Goal: Task Accomplishment & Management: Use online tool/utility

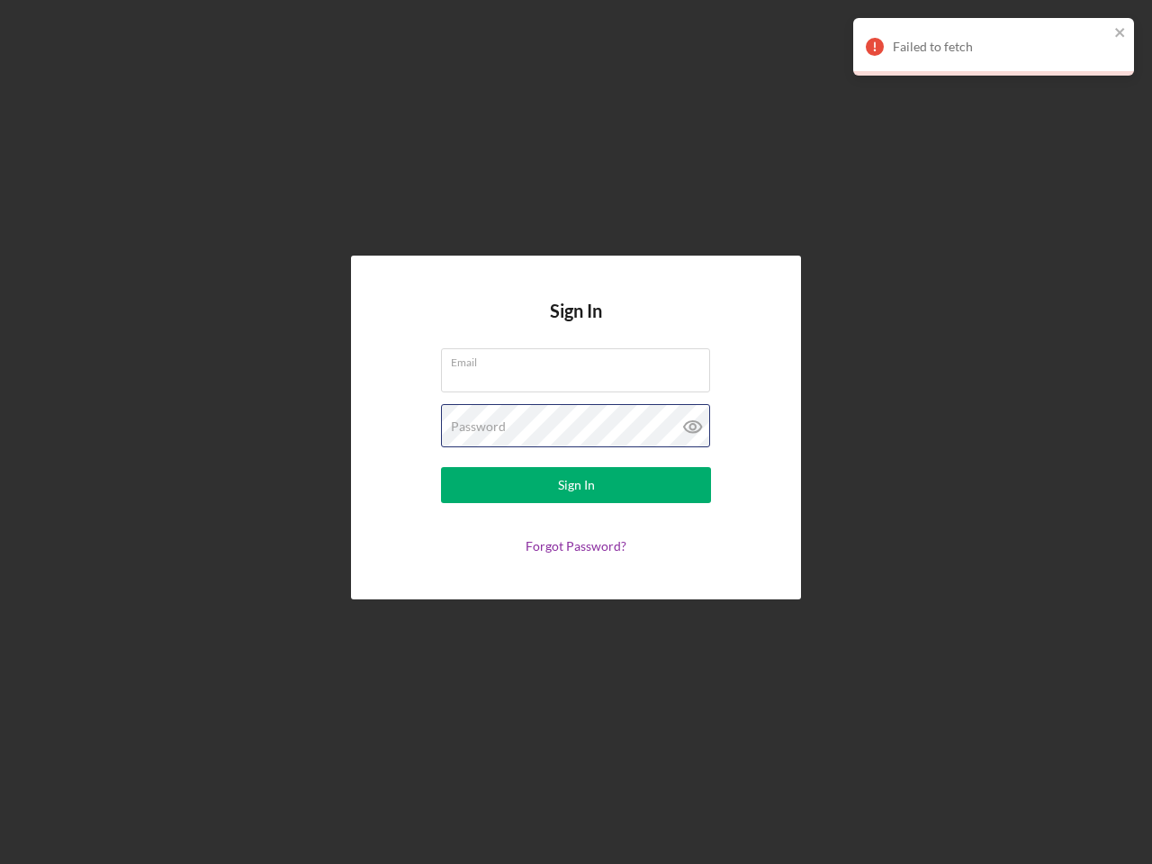
click at [576, 432] on div "Password" at bounding box center [576, 426] width 270 height 45
click at [693, 427] on icon at bounding box center [692, 426] width 45 height 45
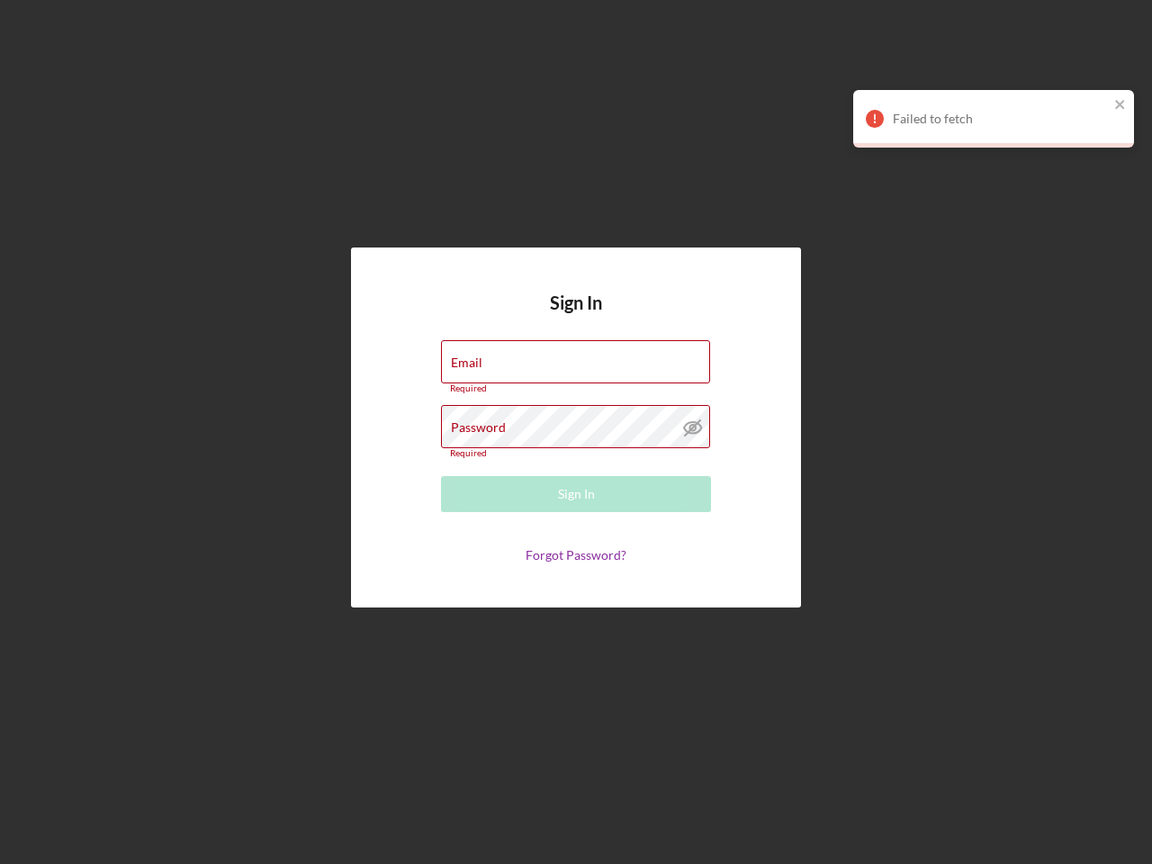
click at [1120, 33] on div "Failed to fetch Failed to fetch" at bounding box center [993, 89] width 288 height 151
